Goal: Transaction & Acquisition: Purchase product/service

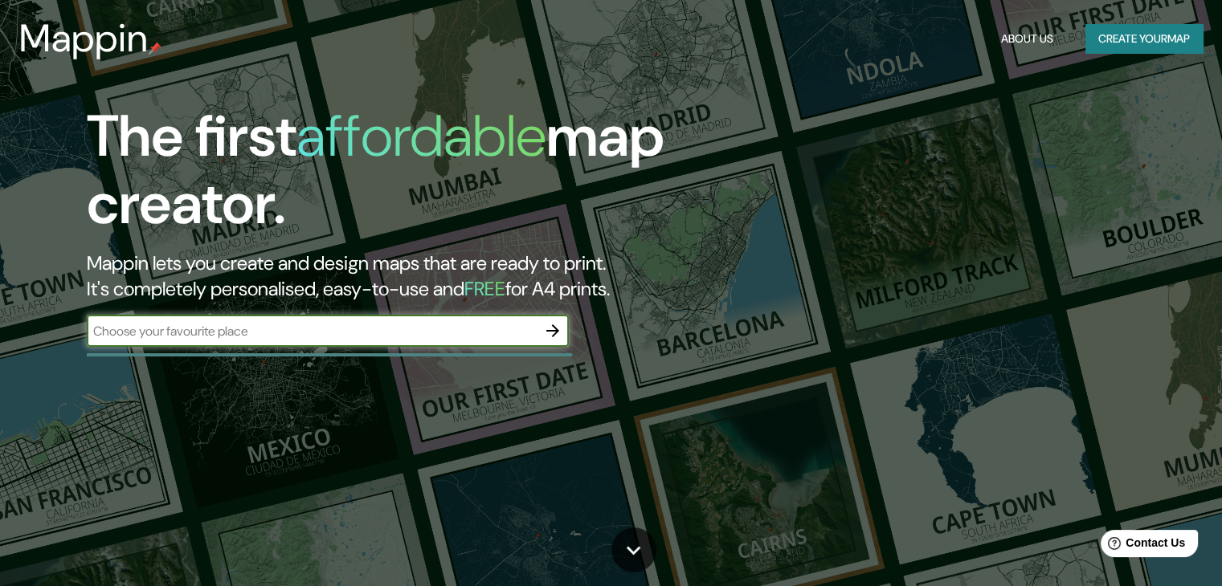
click at [335, 330] on input "text" at bounding box center [312, 331] width 450 height 18
type input "g"
click at [552, 329] on icon "button" at bounding box center [552, 330] width 19 height 19
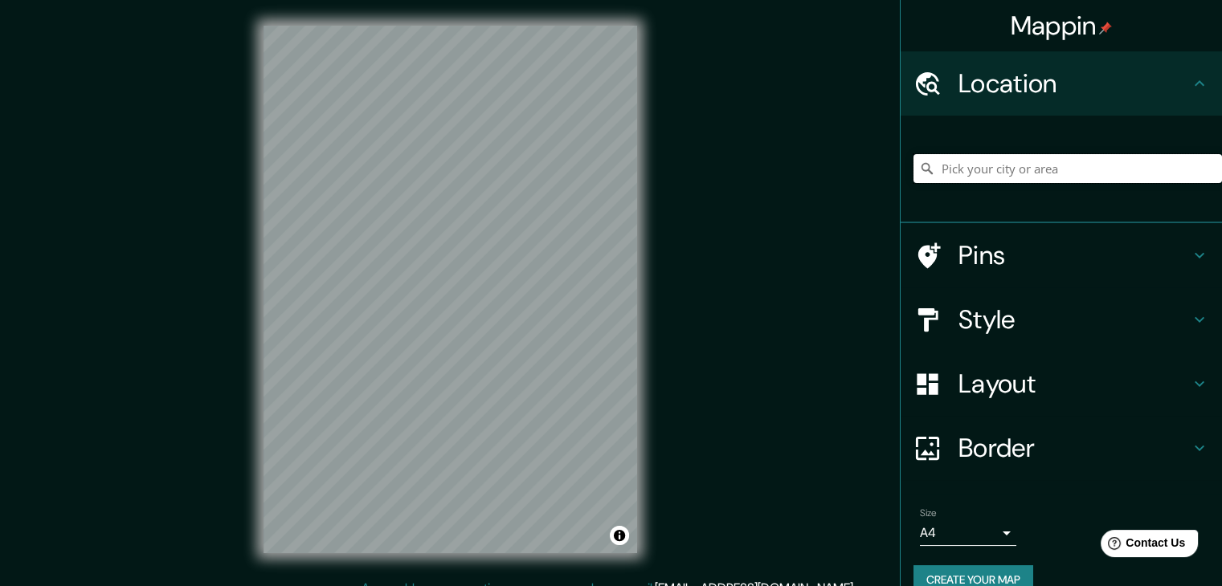
click at [1037, 173] on input "Pick your city or area" at bounding box center [1067, 168] width 308 height 29
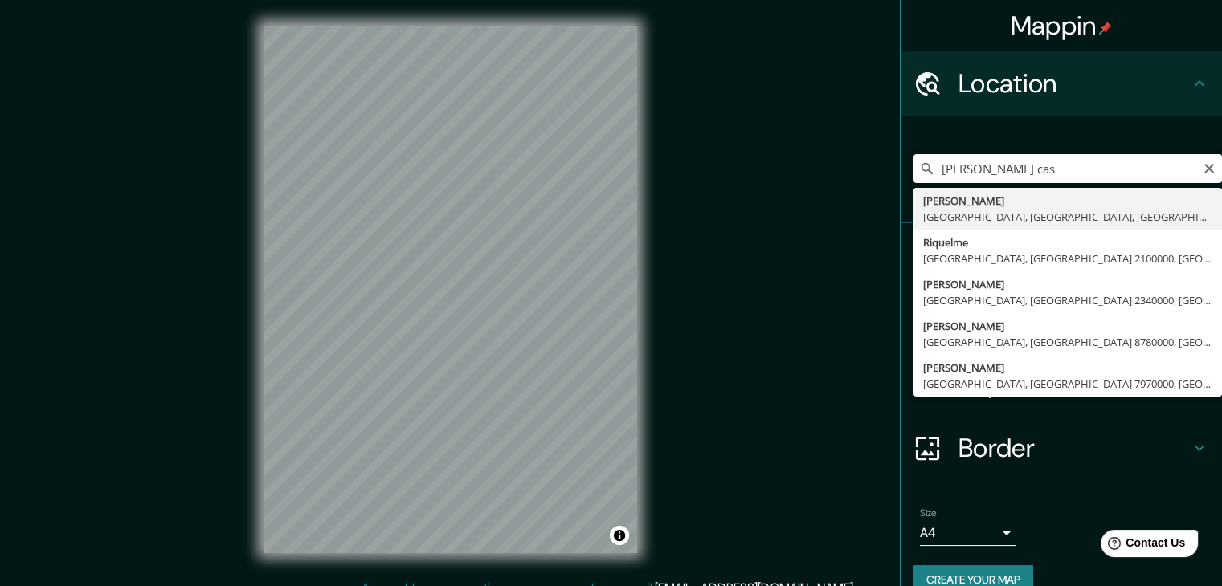
type input "[PERSON_NAME], [GEOGRAPHIC_DATA], [GEOGRAPHIC_DATA], [GEOGRAPHIC_DATA]"
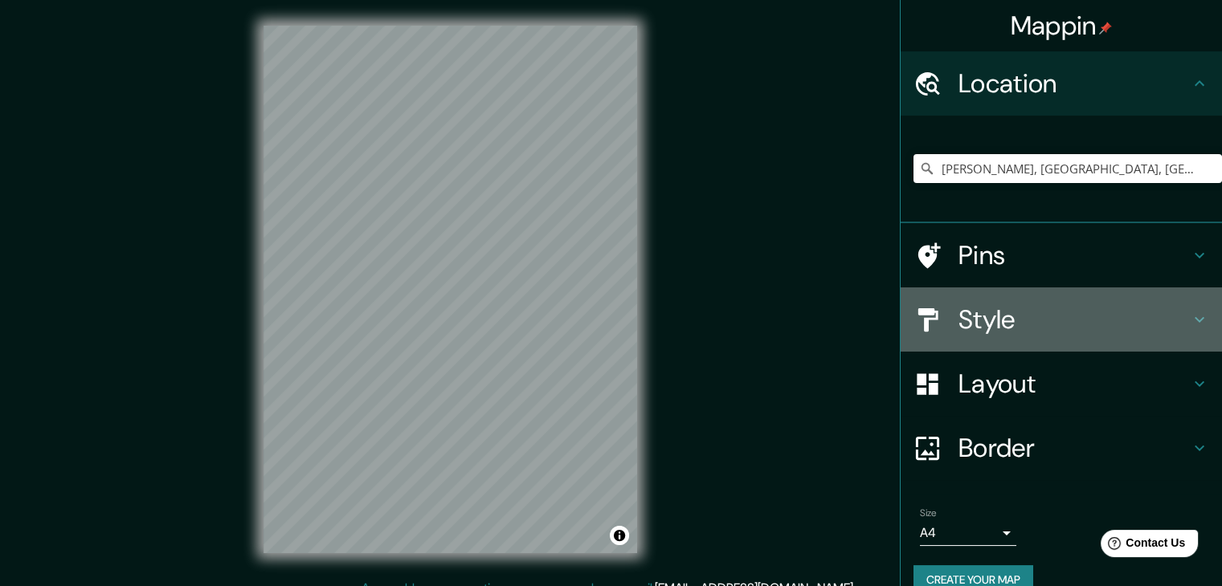
click at [974, 304] on h4 "Style" at bounding box center [1073, 320] width 231 height 32
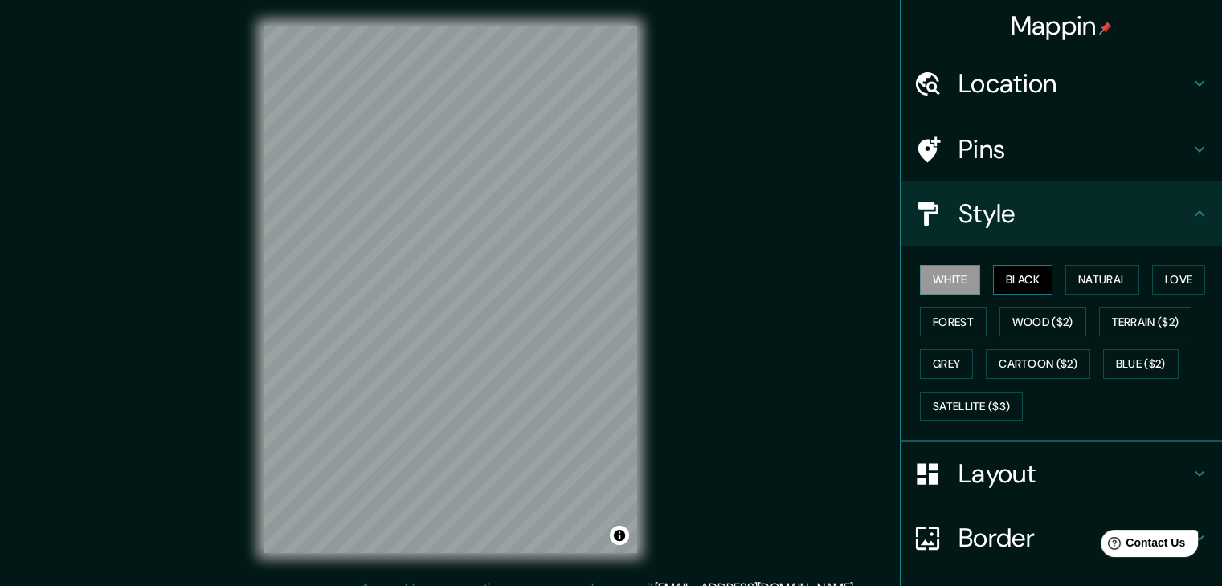
click at [1019, 280] on button "Black" at bounding box center [1023, 280] width 60 height 30
click at [1087, 284] on button "Natural" at bounding box center [1102, 280] width 74 height 30
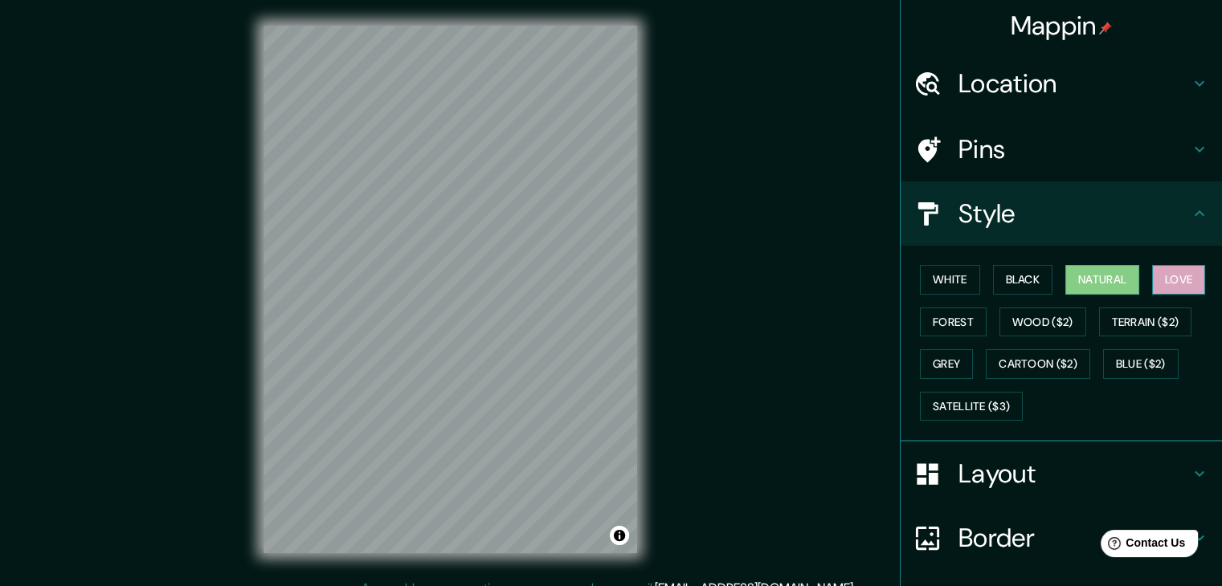
click at [1170, 274] on button "Love" at bounding box center [1178, 280] width 53 height 30
click at [951, 278] on button "White" at bounding box center [950, 280] width 60 height 30
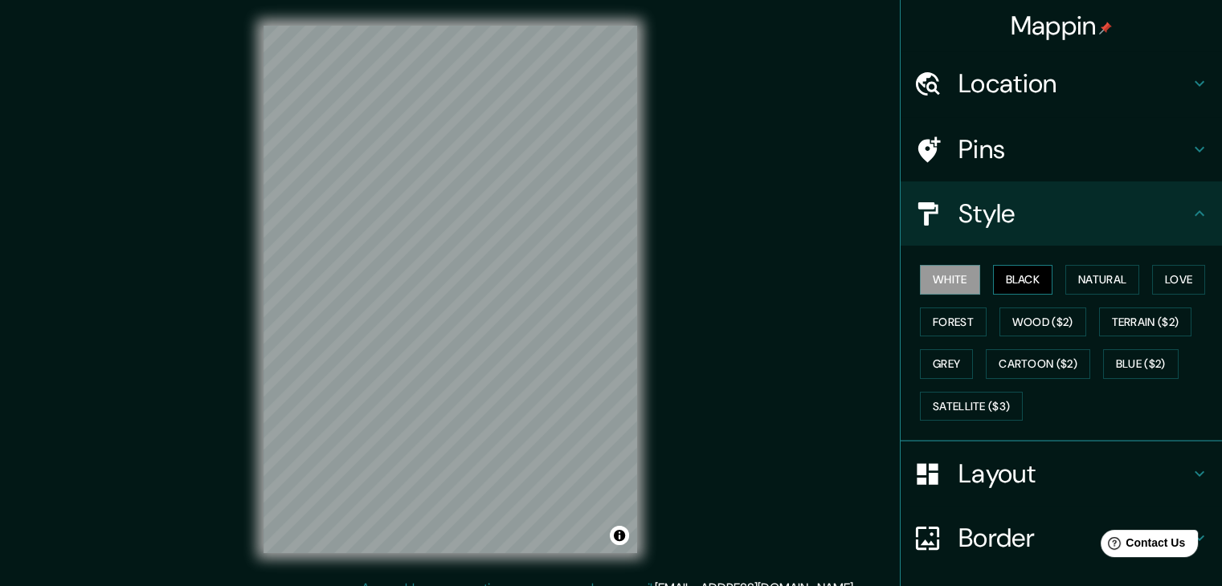
click at [1021, 277] on button "Black" at bounding box center [1023, 280] width 60 height 30
click at [943, 313] on button "Forest" at bounding box center [953, 323] width 67 height 30
click at [940, 357] on button "Grey" at bounding box center [946, 364] width 53 height 30
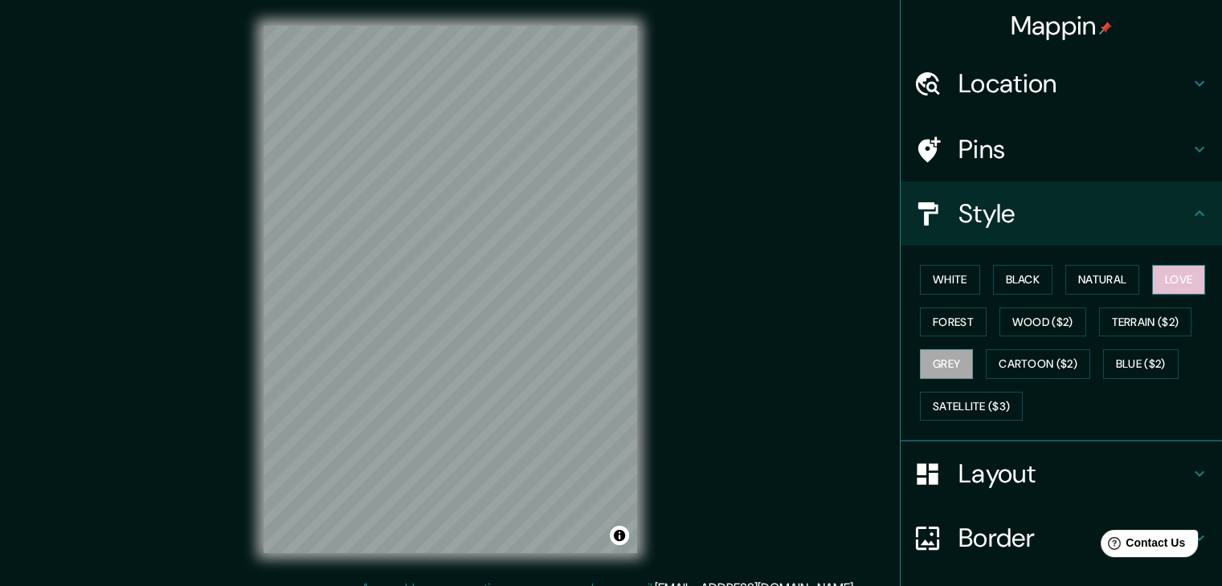
click at [1161, 277] on button "Love" at bounding box center [1178, 280] width 53 height 30
click at [933, 364] on button "Grey" at bounding box center [946, 364] width 53 height 30
click at [957, 312] on button "Forest" at bounding box center [953, 323] width 67 height 30
click at [930, 368] on button "Grey" at bounding box center [946, 364] width 53 height 30
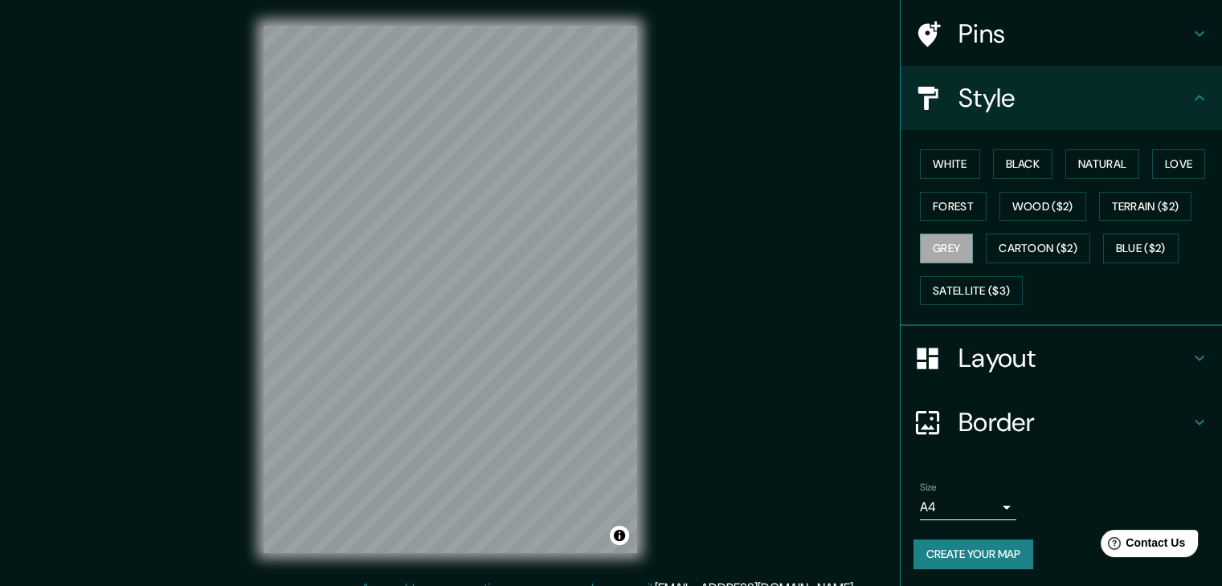
scroll to position [18, 0]
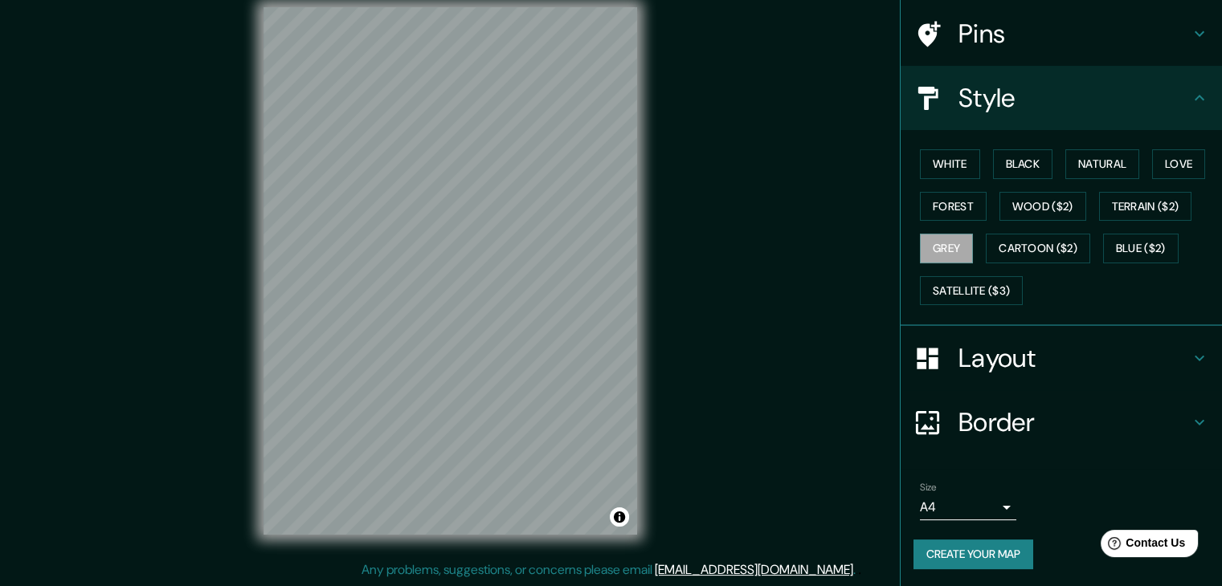
drag, startPoint x: 708, startPoint y: 6, endPoint x: 654, endPoint y: 465, distance: 461.9
click at [654, 465] on div "Mappin Location [PERSON_NAME], [GEOGRAPHIC_DATA], [GEOGRAPHIC_DATA] 5700000, [G…" at bounding box center [611, 284] width 1222 height 605
click at [654, 465] on div "© Mapbox © OpenStreetMap Improve this map" at bounding box center [450, 271] width 425 height 579
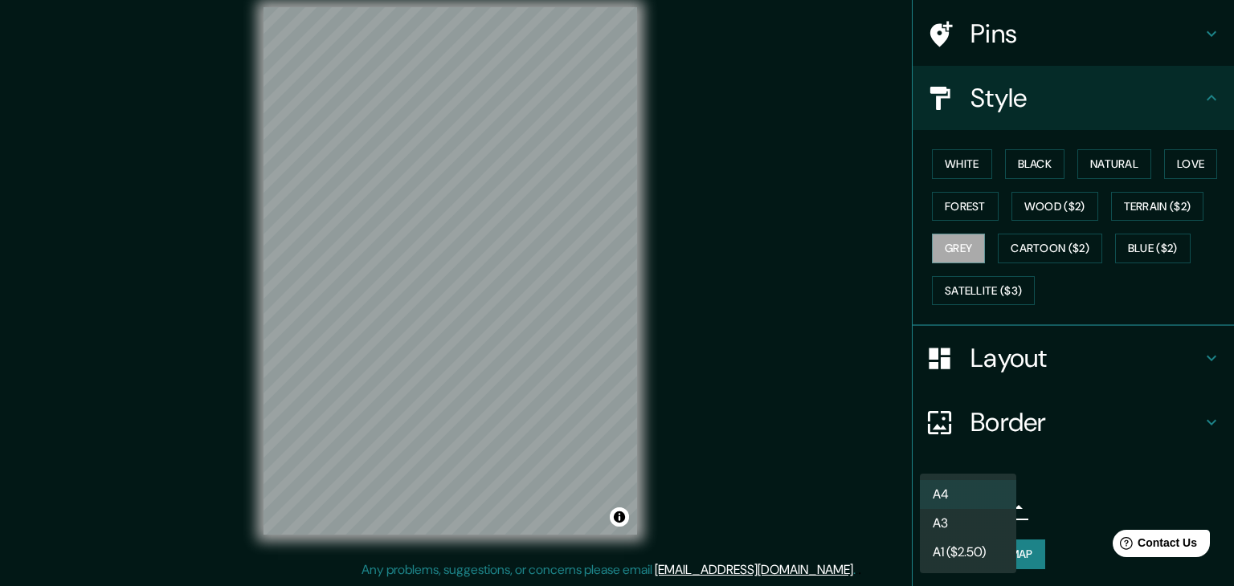
click at [997, 517] on body "Mappin Location [PERSON_NAME], [GEOGRAPHIC_DATA], [GEOGRAPHIC_DATA] 5700000, [G…" at bounding box center [617, 275] width 1234 height 586
click at [960, 489] on li "A4" at bounding box center [968, 494] width 96 height 29
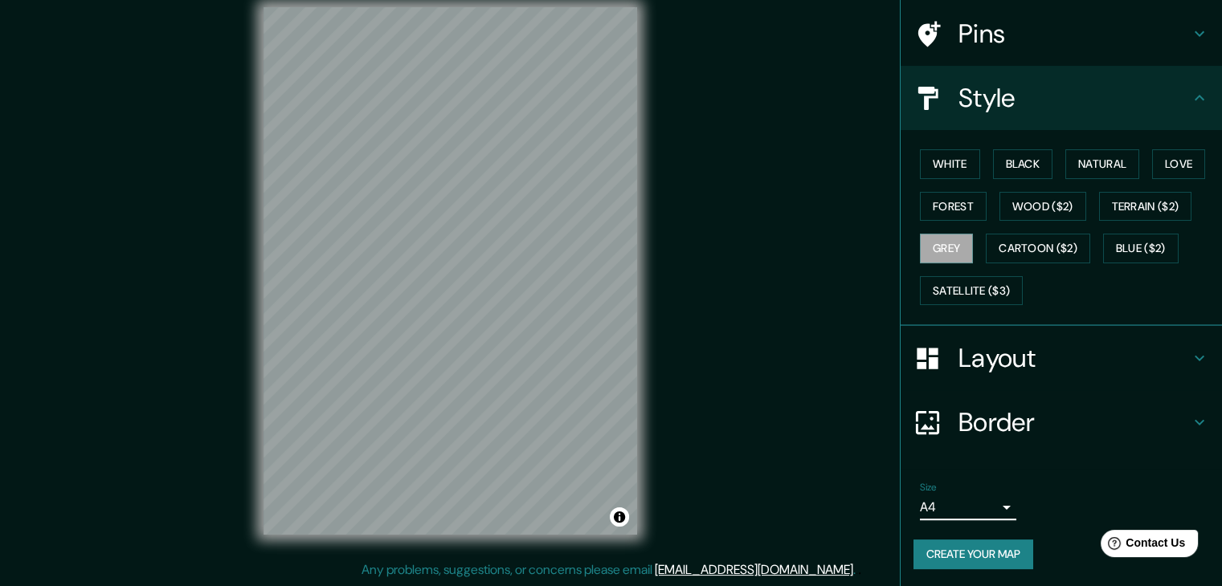
click at [958, 552] on button "Create your map" at bounding box center [973, 555] width 120 height 30
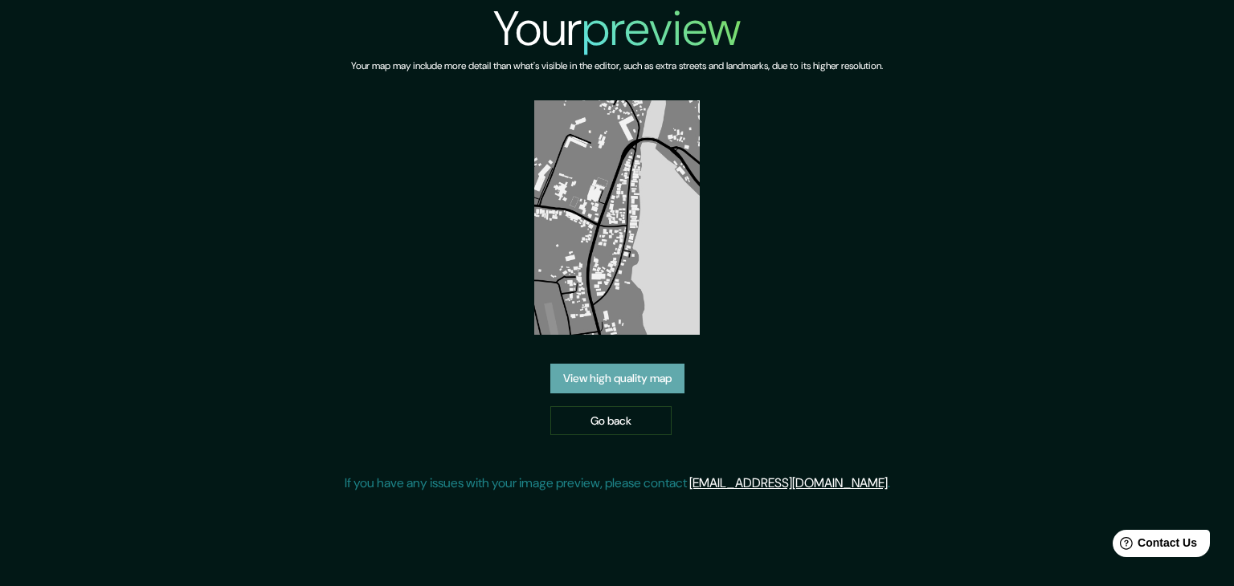
click at [631, 382] on link "View high quality map" at bounding box center [617, 379] width 134 height 30
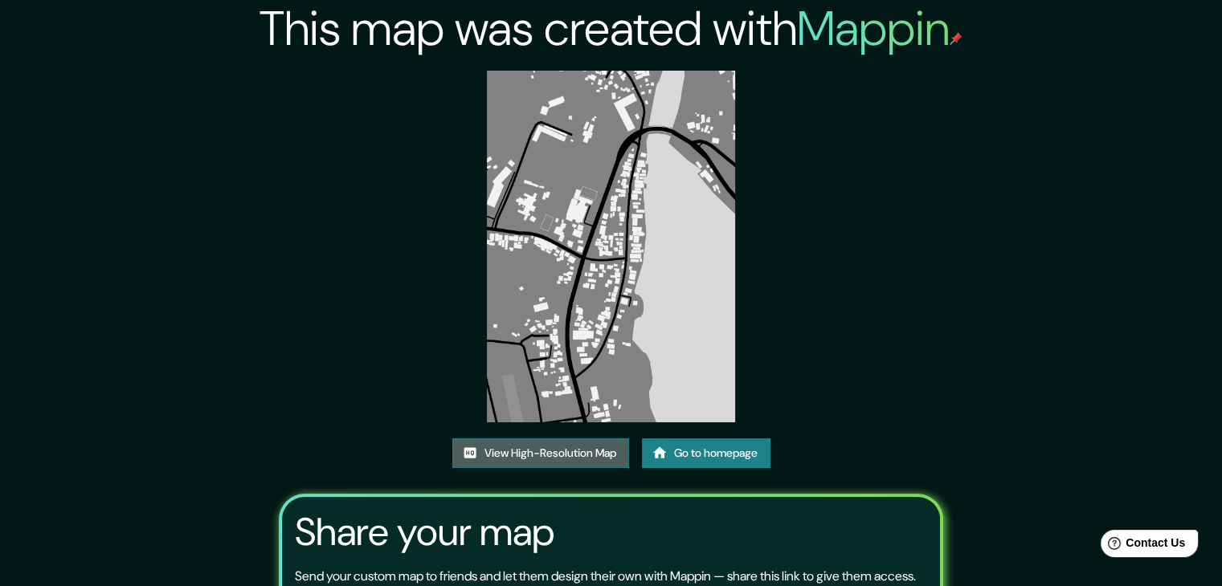
click at [549, 451] on link "View High-Resolution Map" at bounding box center [540, 454] width 177 height 30
